Goal: Information Seeking & Learning: Compare options

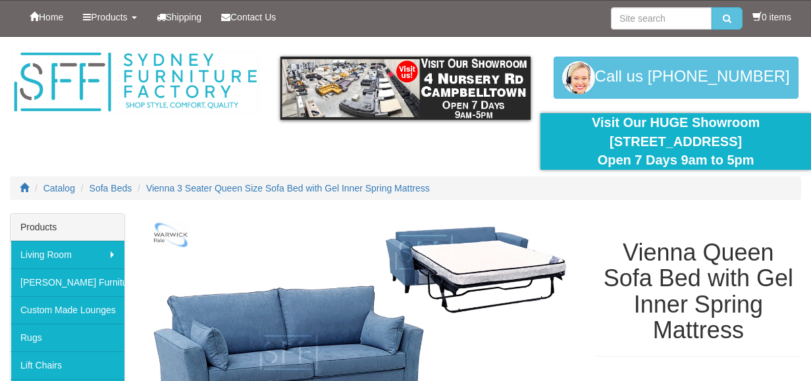
select select "1534"
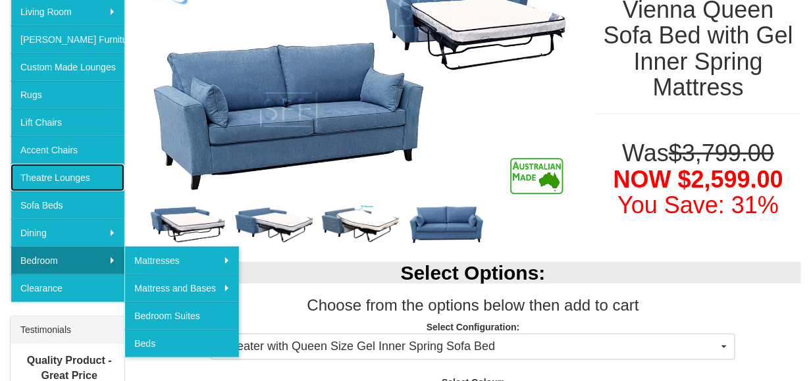
scroll to position [263, 0]
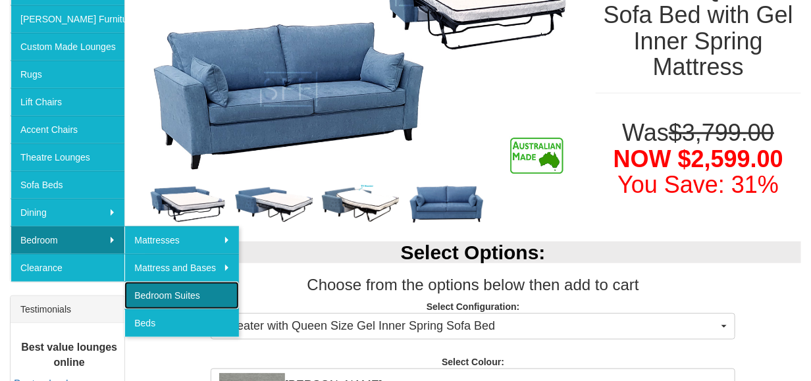
click at [171, 290] on link "Bedroom Suites" at bounding box center [181, 296] width 115 height 28
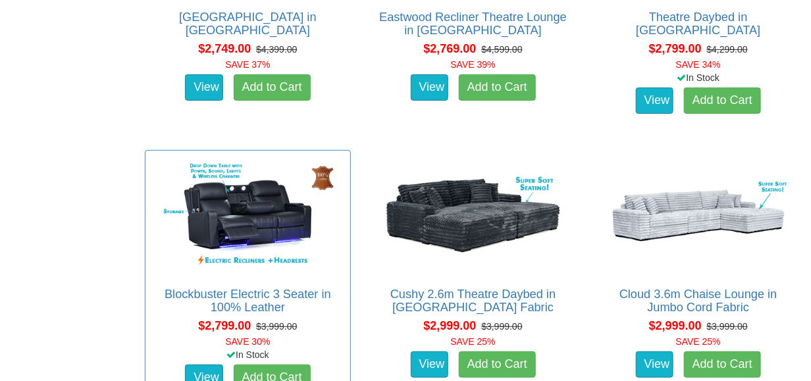
scroll to position [1910, 0]
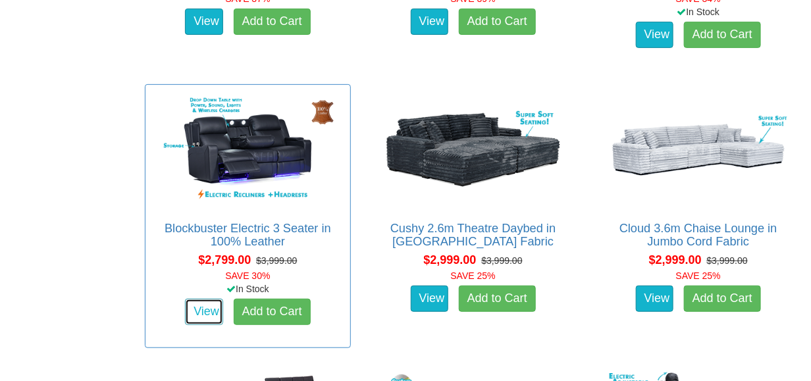
click at [211, 315] on link "View" at bounding box center [204, 312] width 38 height 26
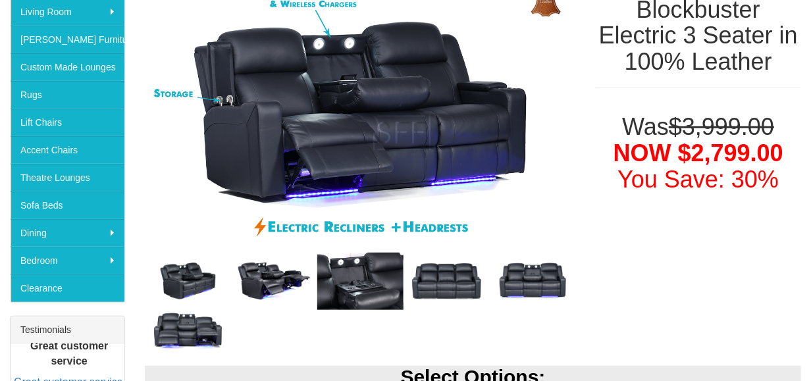
scroll to position [263, 0]
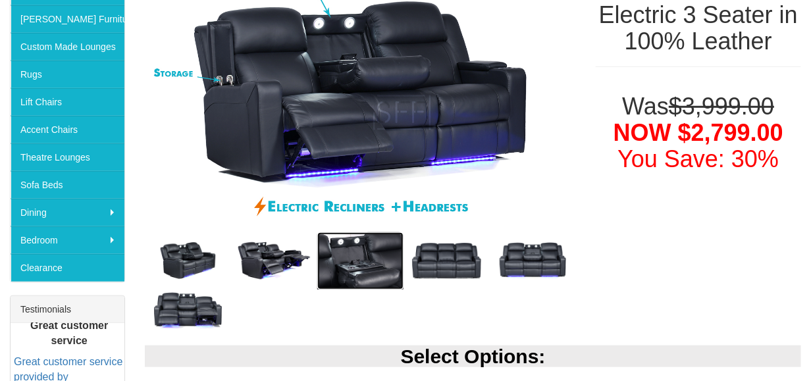
click at [362, 269] on img at bounding box center [360, 260] width 86 height 57
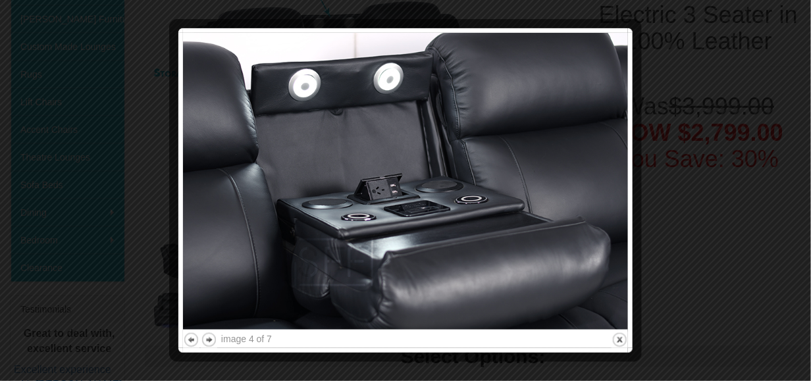
click at [163, 192] on div at bounding box center [405, 190] width 811 height 381
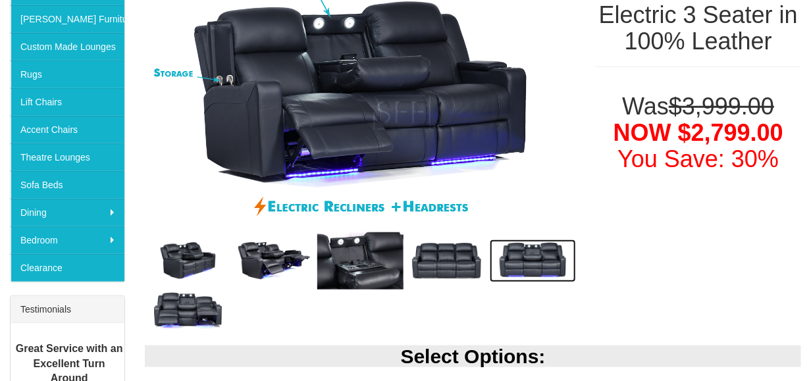
click at [515, 254] on img at bounding box center [533, 261] width 86 height 43
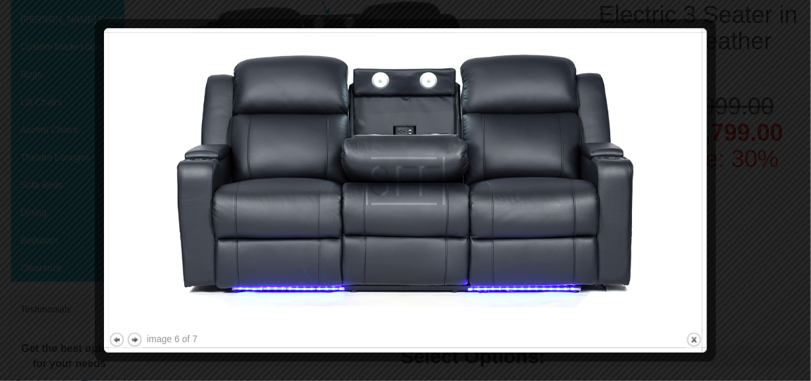
click at [59, 210] on div at bounding box center [405, 190] width 811 height 381
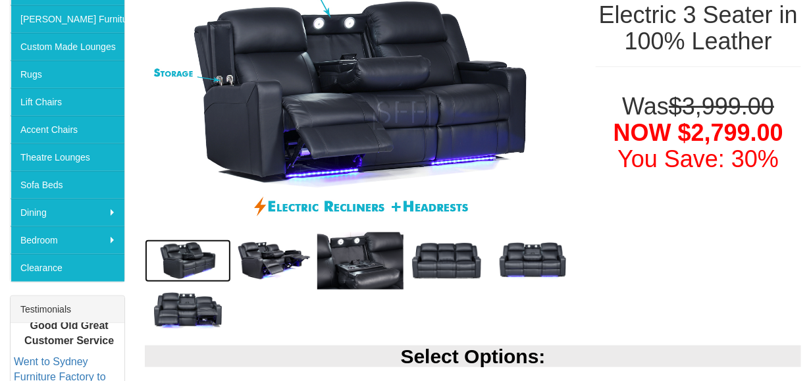
click at [182, 264] on img at bounding box center [188, 261] width 86 height 43
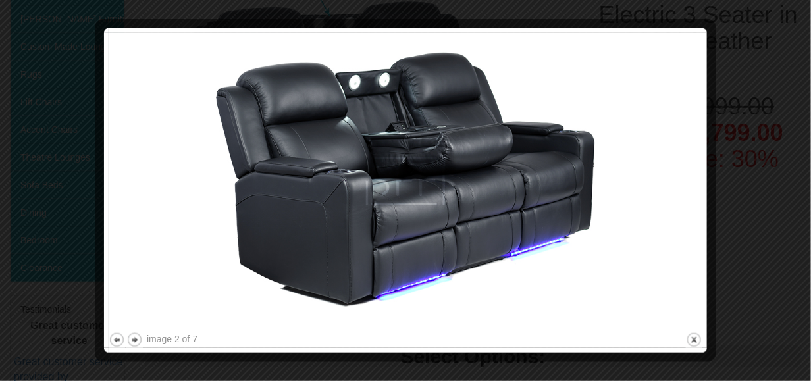
click at [80, 200] on div at bounding box center [405, 190] width 811 height 381
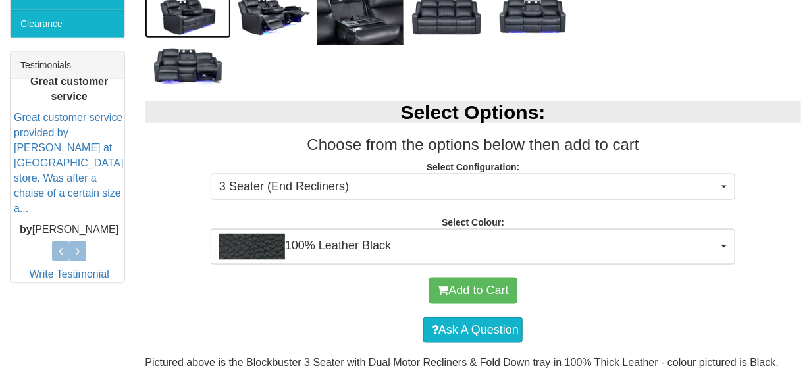
scroll to position [527, 0]
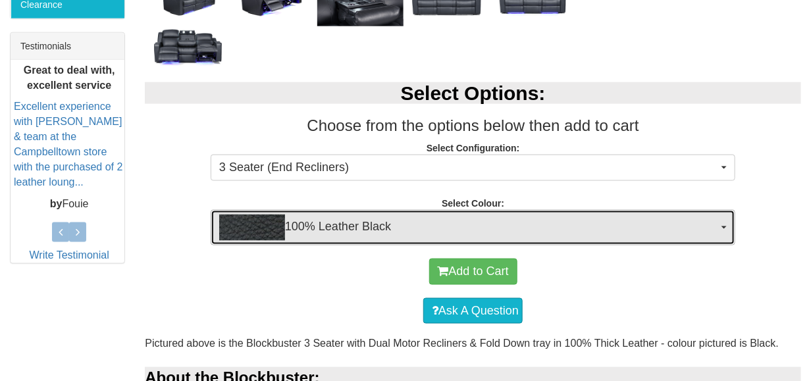
click at [562, 225] on span "100% Leather Black" at bounding box center [468, 228] width 499 height 26
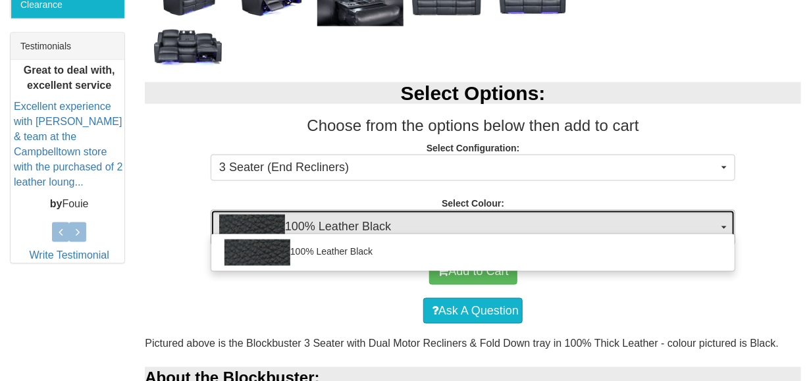
click at [562, 225] on span "100% Leather Black" at bounding box center [468, 228] width 499 height 26
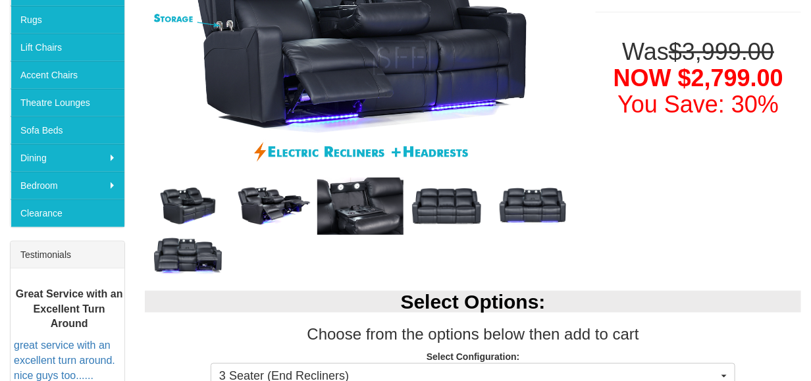
scroll to position [263, 0]
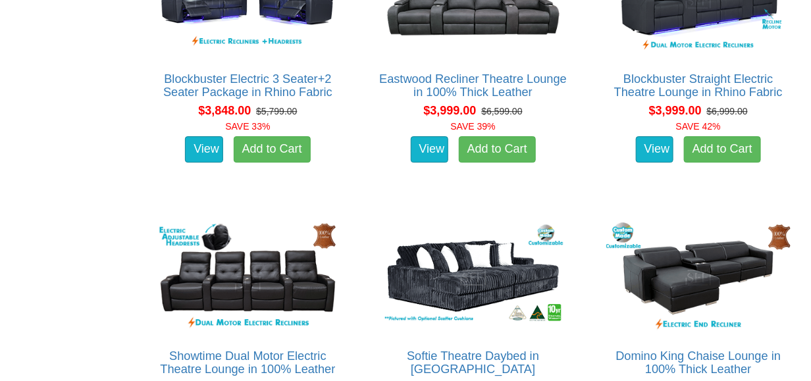
scroll to position [3293, 0]
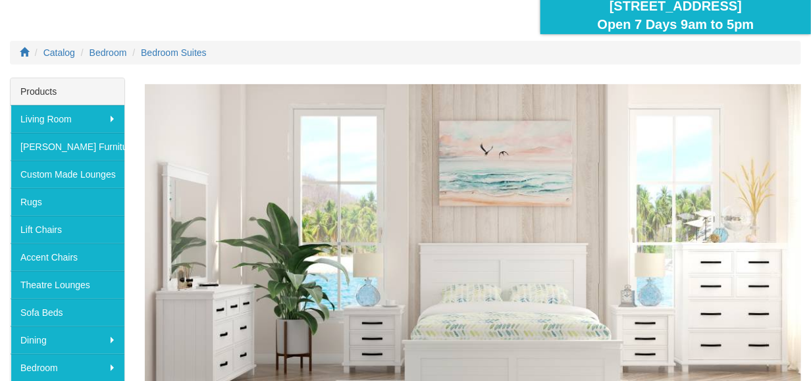
scroll to position [132, 0]
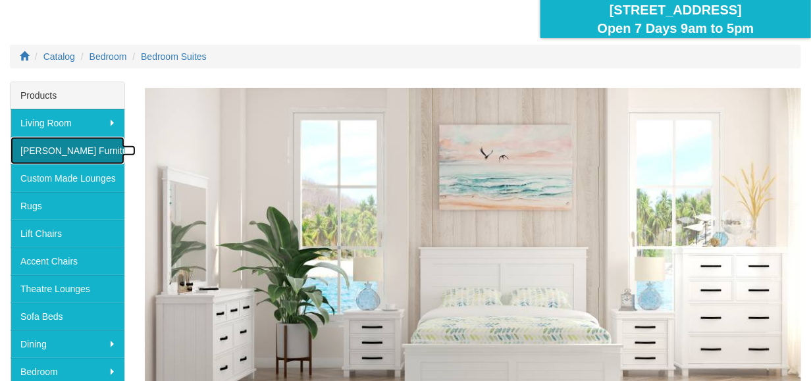
click at [67, 155] on link "[PERSON_NAME] Furniture" at bounding box center [68, 151] width 114 height 28
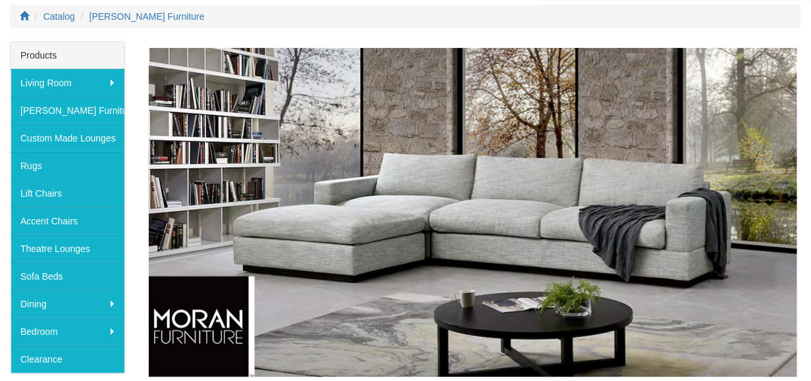
scroll to position [151, 0]
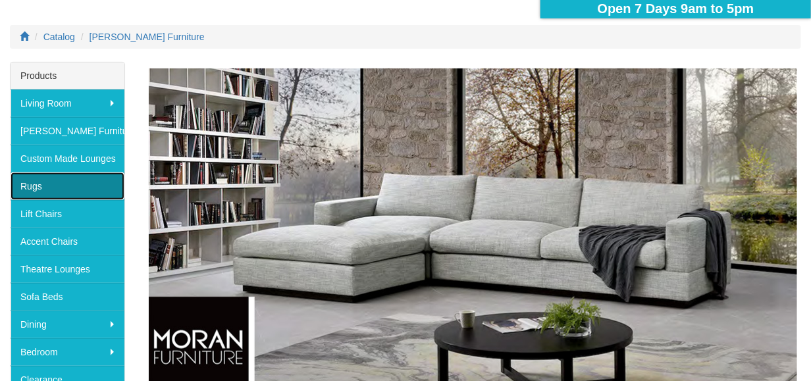
click at [38, 182] on link "Rugs" at bounding box center [68, 187] width 114 height 28
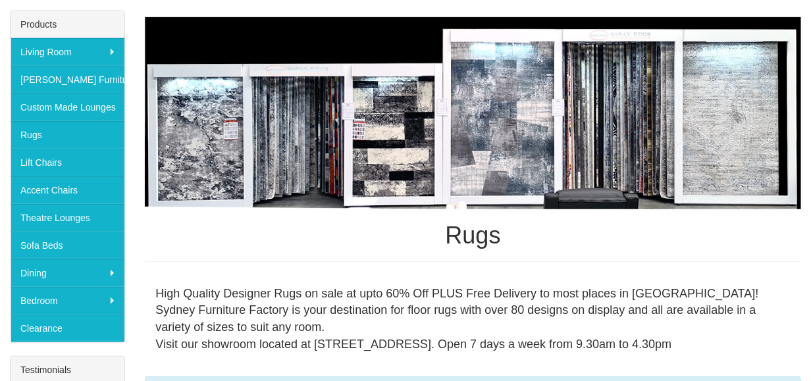
scroll to position [132, 0]
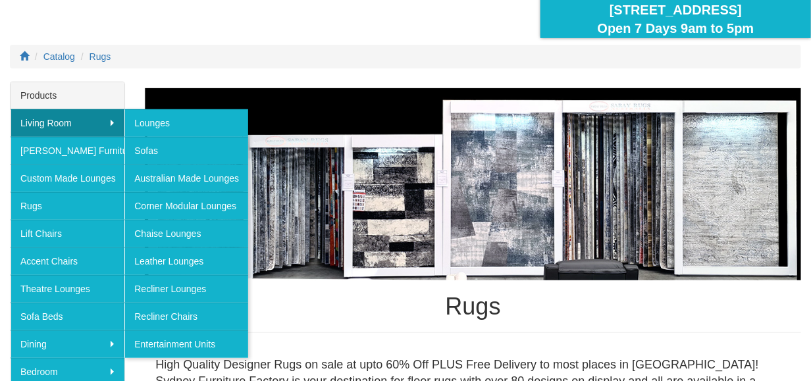
click at [334, 313] on h1 "Rugs" at bounding box center [473, 307] width 657 height 26
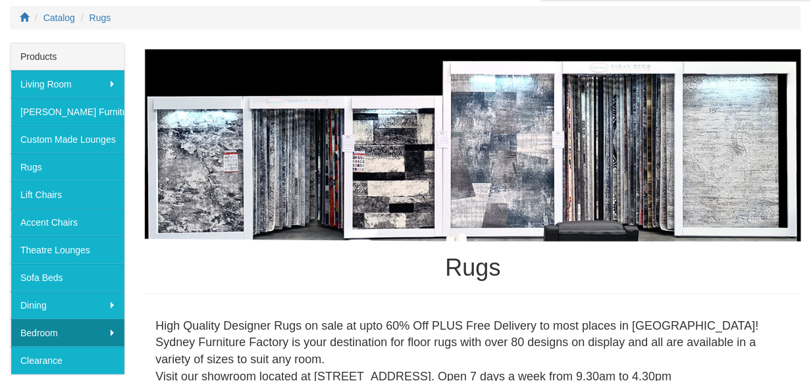
scroll to position [198, 0]
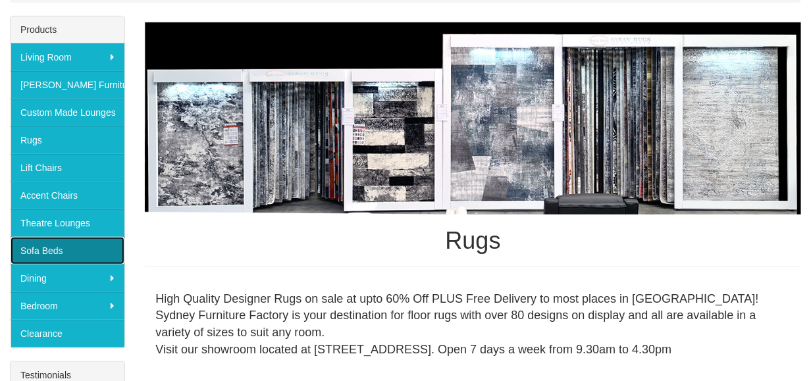
click at [43, 248] on link "Sofa Beds" at bounding box center [68, 251] width 114 height 28
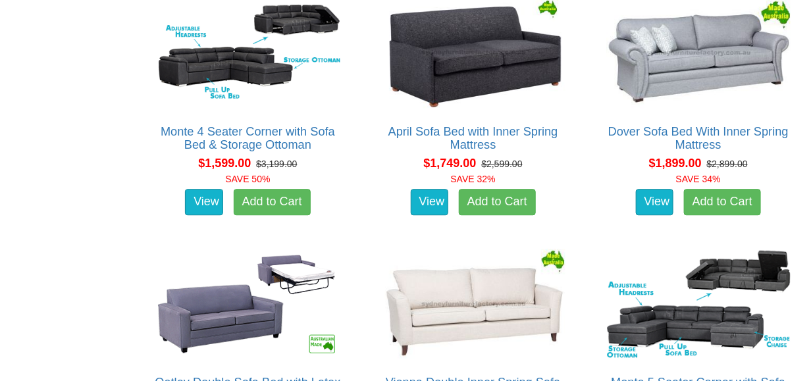
scroll to position [1054, 0]
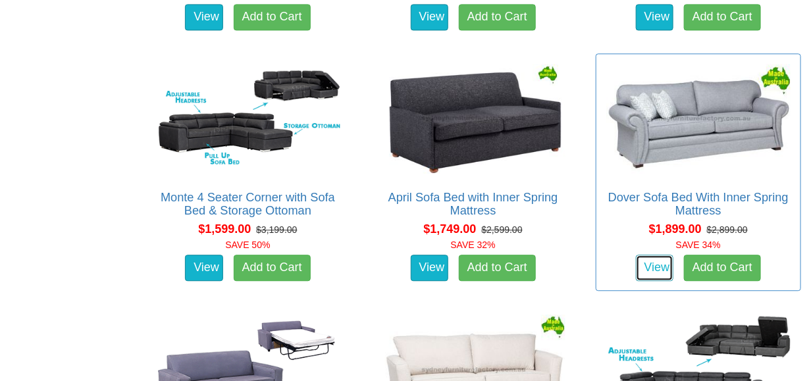
click at [650, 255] on link "View" at bounding box center [655, 268] width 38 height 26
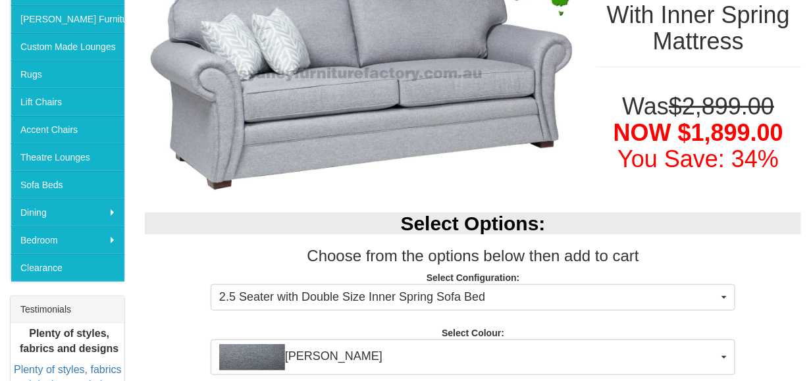
scroll to position [329, 0]
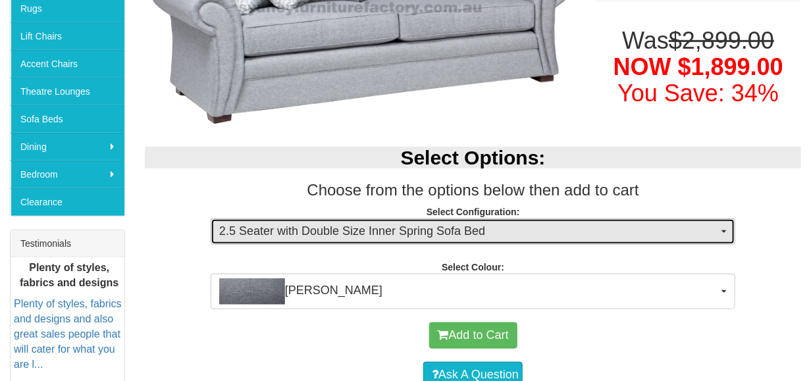
click at [587, 234] on span "2.5 Seater with Double Size Inner Spring Sofa Bed" at bounding box center [468, 231] width 499 height 17
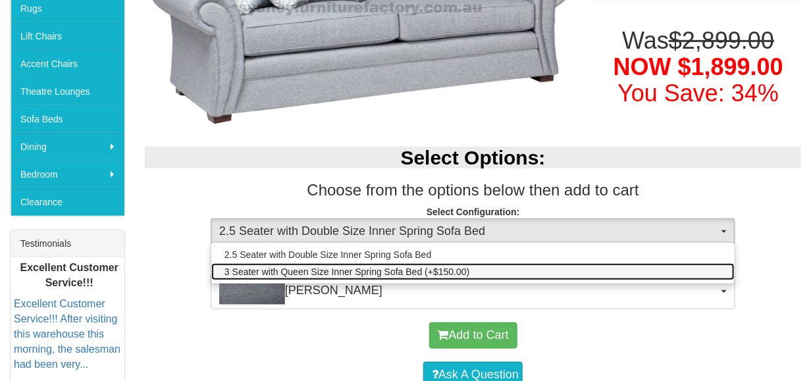
click at [549, 273] on link "3 Seater with Queen Size Inner Spring Sofa Bed (+$150.00)" at bounding box center [473, 271] width 524 height 17
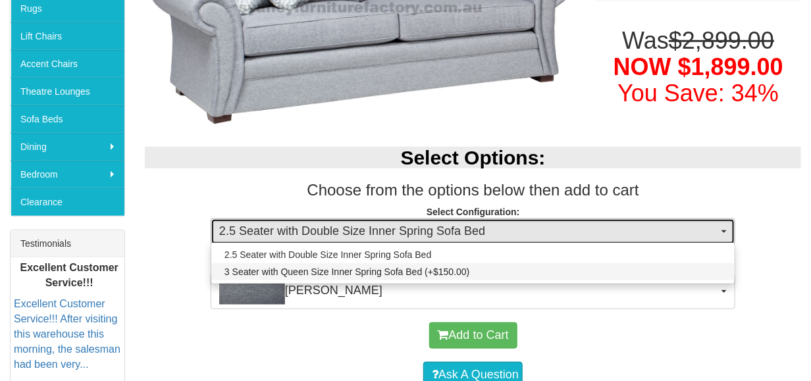
select select "440"
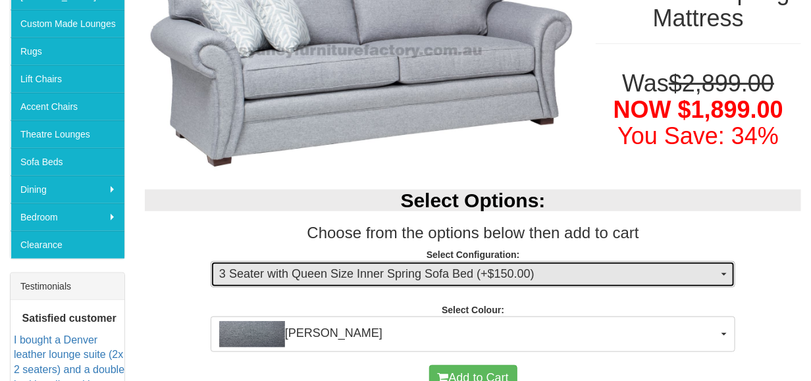
scroll to position [395, 0]
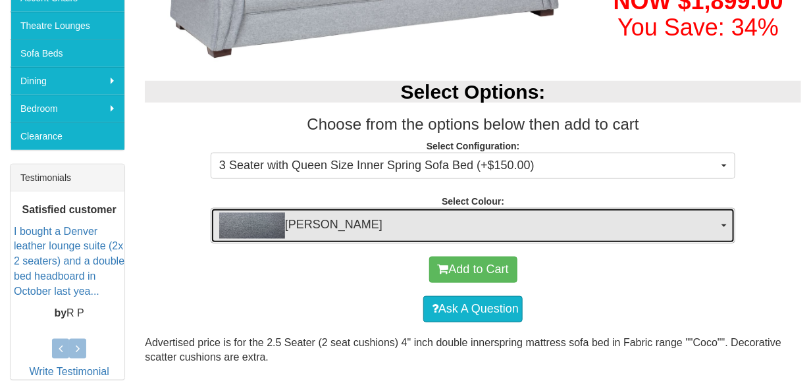
click at [719, 226] on button "Coco Slate" at bounding box center [473, 226] width 525 height 36
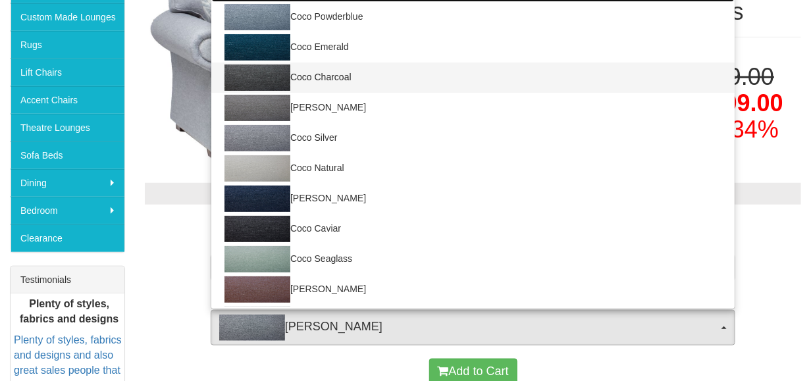
scroll to position [198, 0]
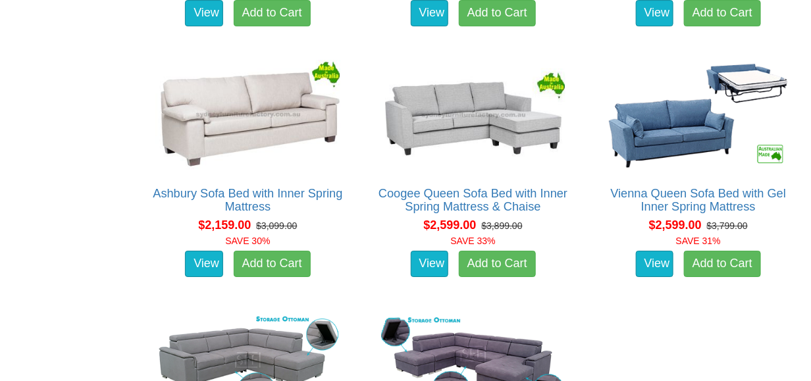
scroll to position [1580, 0]
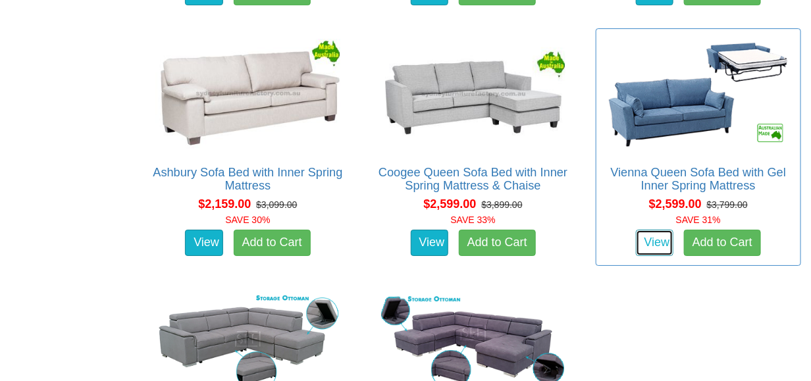
click at [641, 230] on link "View" at bounding box center [655, 243] width 38 height 26
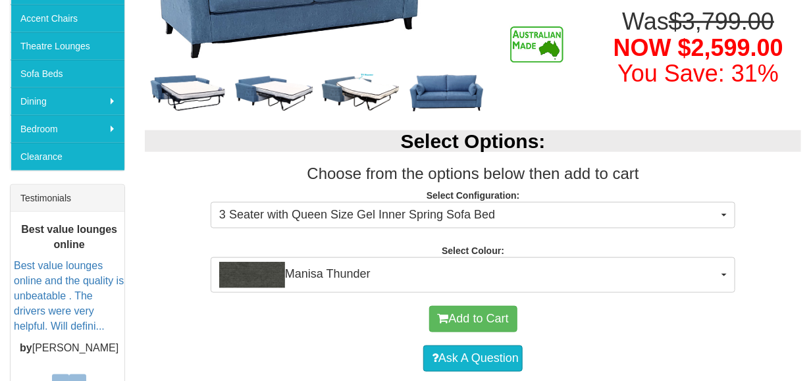
scroll to position [395, 0]
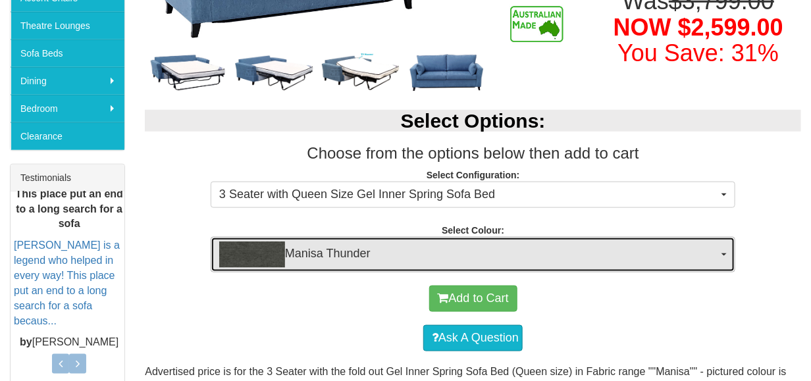
click at [610, 264] on span "Manisa Thunder" at bounding box center [468, 255] width 499 height 26
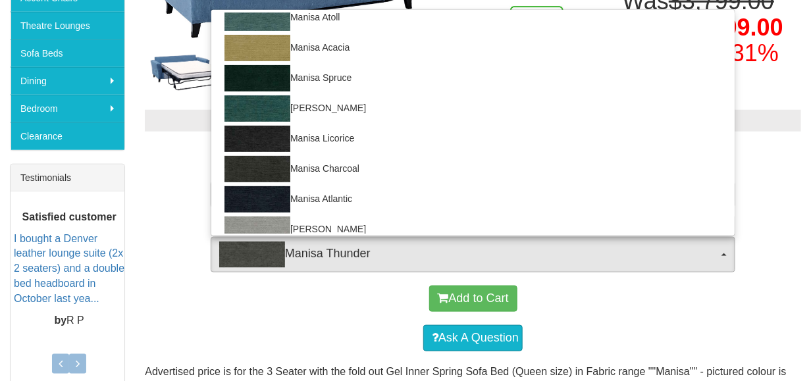
scroll to position [0, 0]
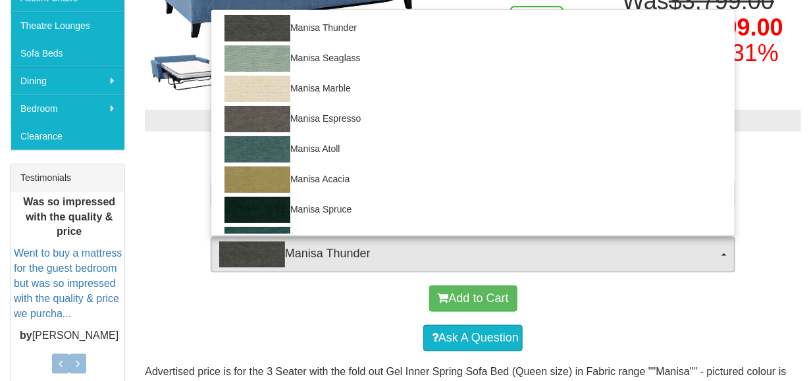
click at [770, 215] on div "Select Options: Choose from the options below then add to cart Select Configura…" at bounding box center [473, 185] width 676 height 176
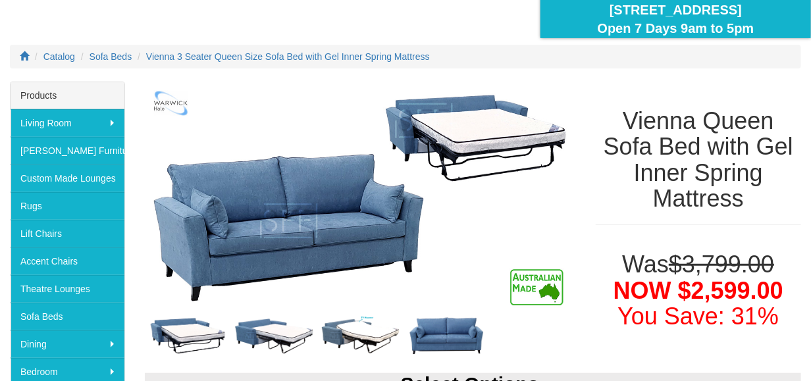
scroll to position [132, 0]
click at [360, 331] on img at bounding box center [360, 336] width 86 height 43
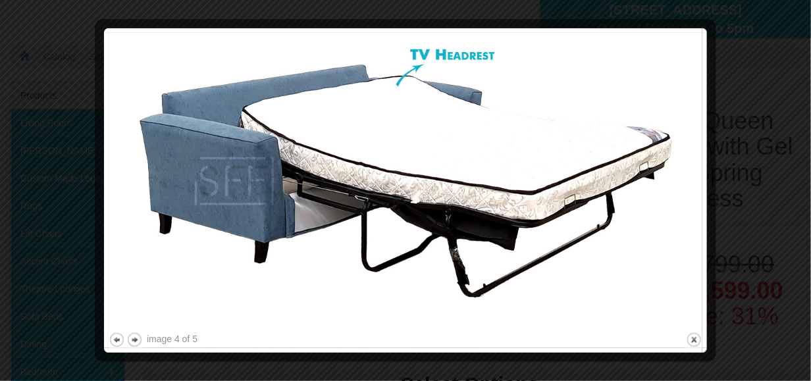
click at [754, 185] on div at bounding box center [405, 190] width 811 height 381
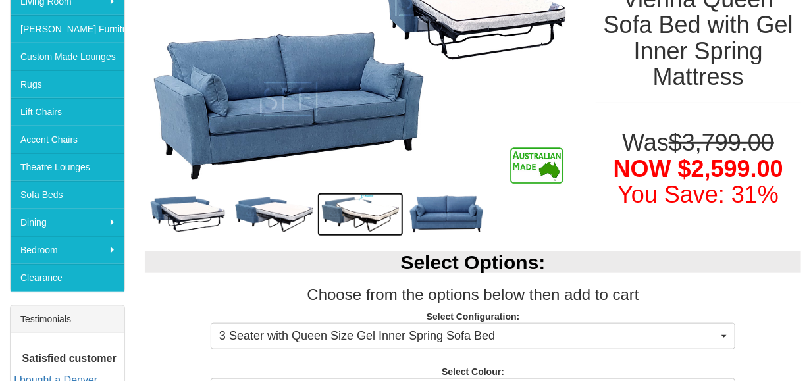
scroll to position [263, 0]
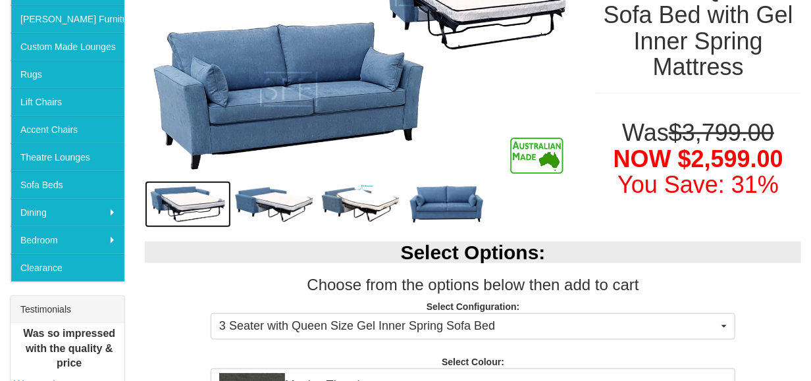
click at [184, 194] on img at bounding box center [188, 204] width 86 height 47
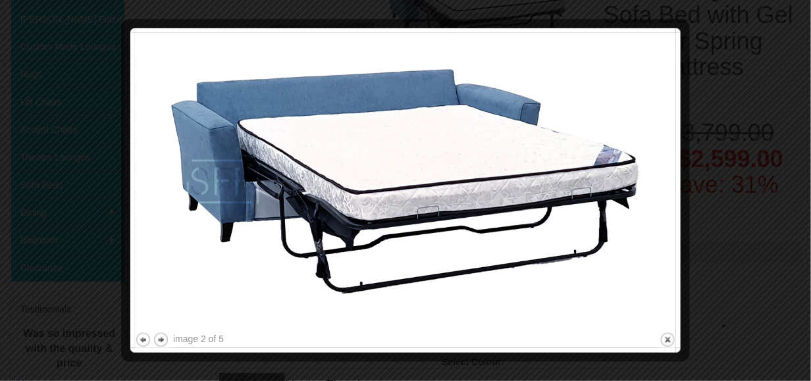
click at [761, 169] on div at bounding box center [405, 190] width 811 height 381
